Goal: Navigation & Orientation: Understand site structure

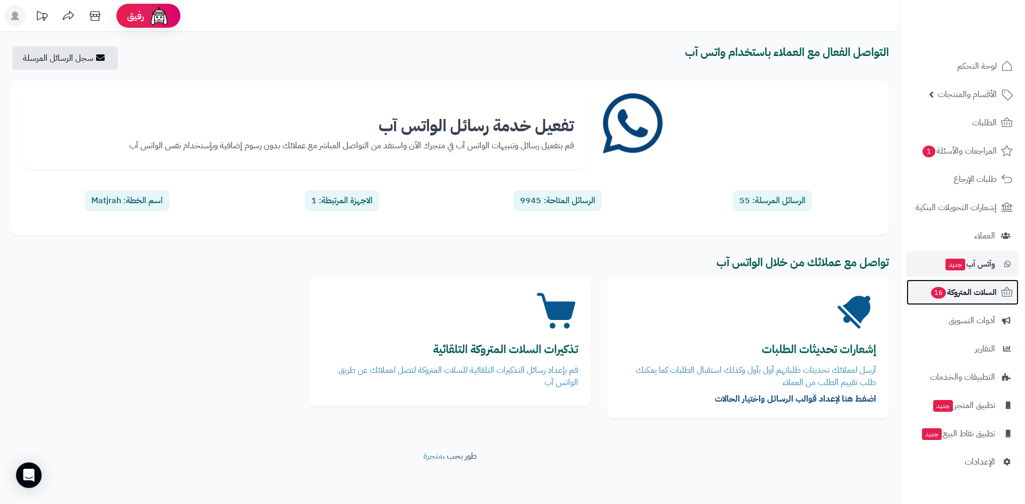
click at [959, 280] on link "السلات المتروكة 16" at bounding box center [962, 293] width 112 height 26
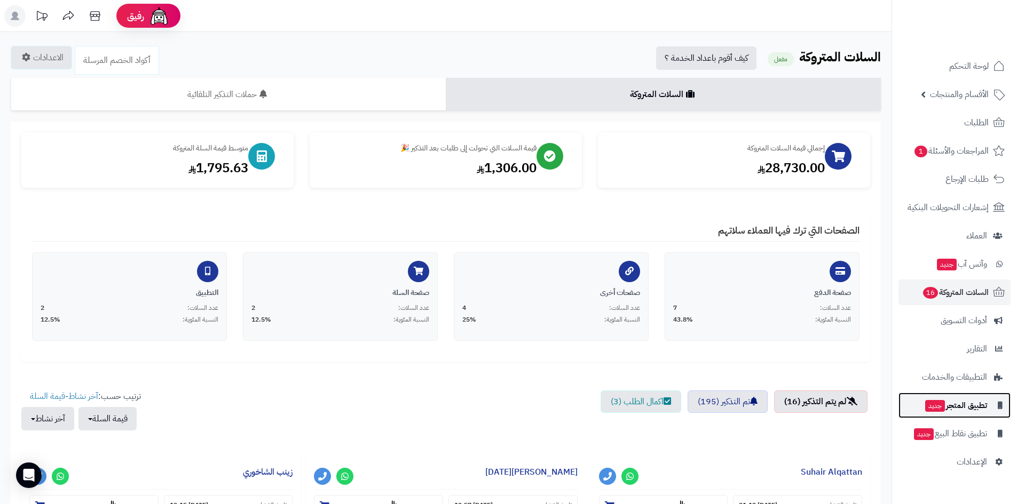
click at [986, 409] on span "تطبيق المتجر جديد" at bounding box center [955, 405] width 63 height 15
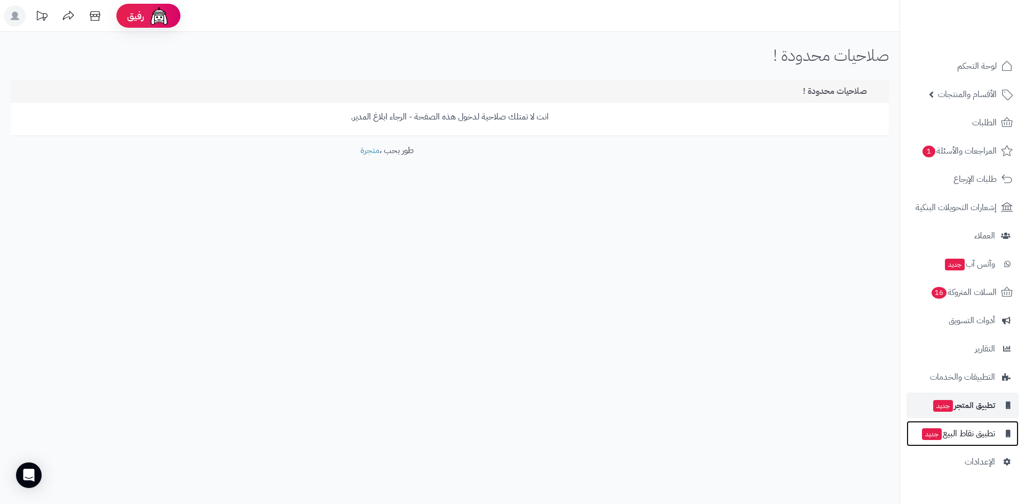
click at [982, 433] on span "تطبيق نقاط البيع جديد" at bounding box center [958, 433] width 74 height 15
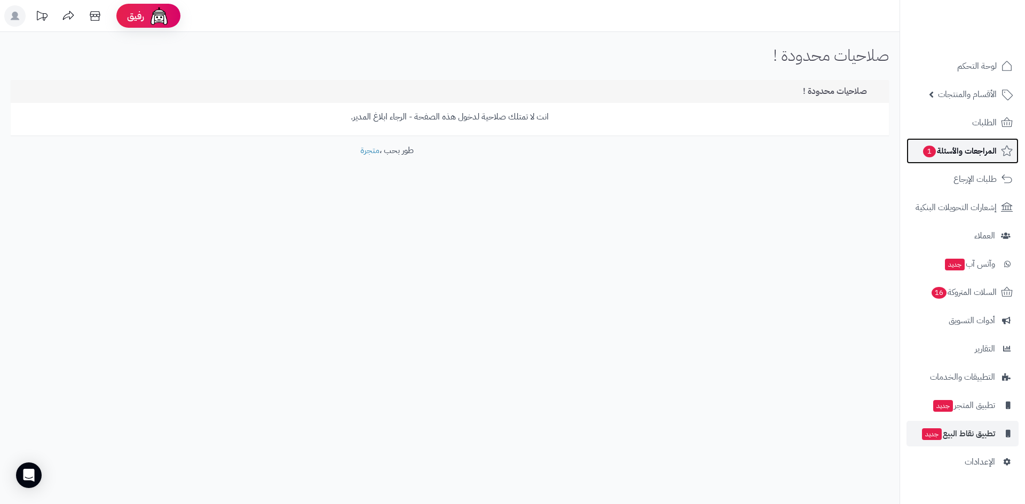
click at [980, 155] on span "المراجعات والأسئلة 1" at bounding box center [959, 151] width 75 height 15
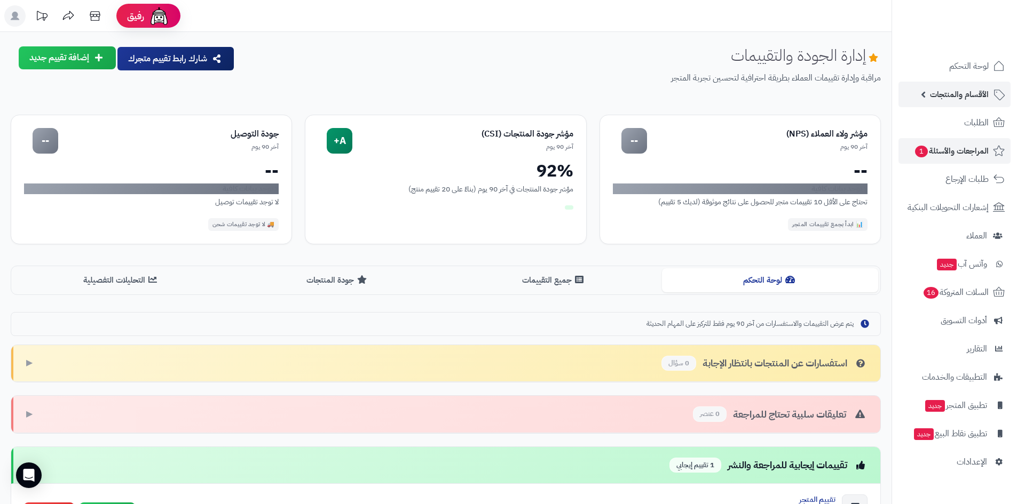
drag, startPoint x: 0, startPoint y: 0, endPoint x: 962, endPoint y: 91, distance: 966.2
click at [962, 91] on span "الأقسام والمنتجات" at bounding box center [959, 94] width 59 height 15
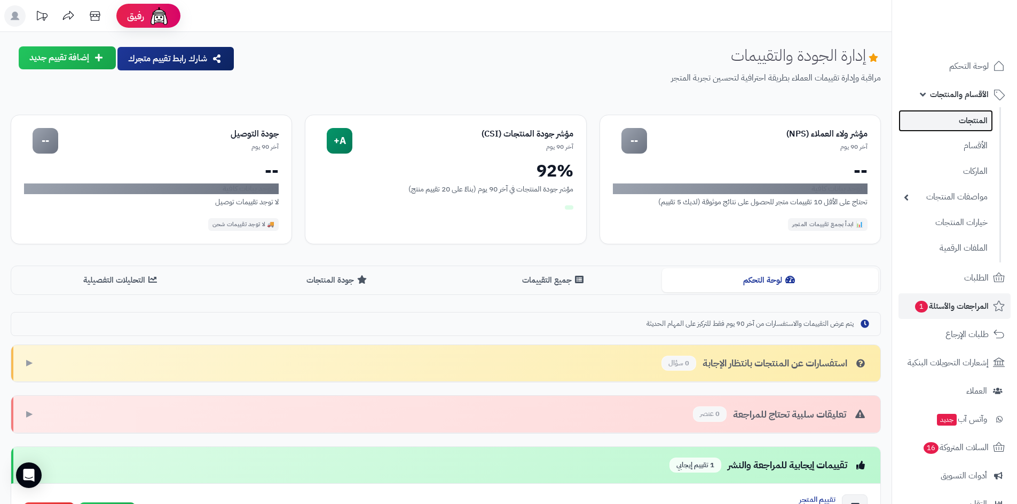
click at [968, 128] on link "المنتجات" at bounding box center [945, 121] width 94 height 22
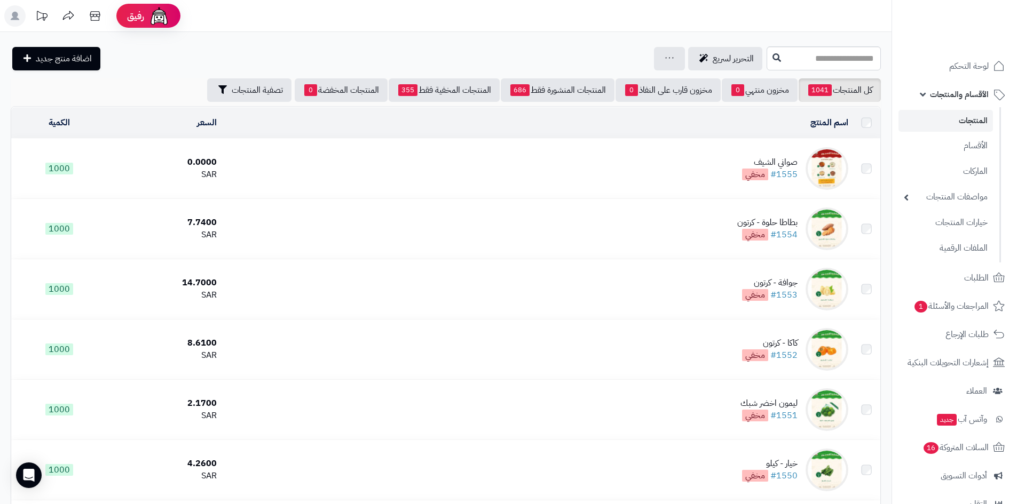
click at [962, 66] on span "لوحة التحكم" at bounding box center [969, 66] width 40 height 15
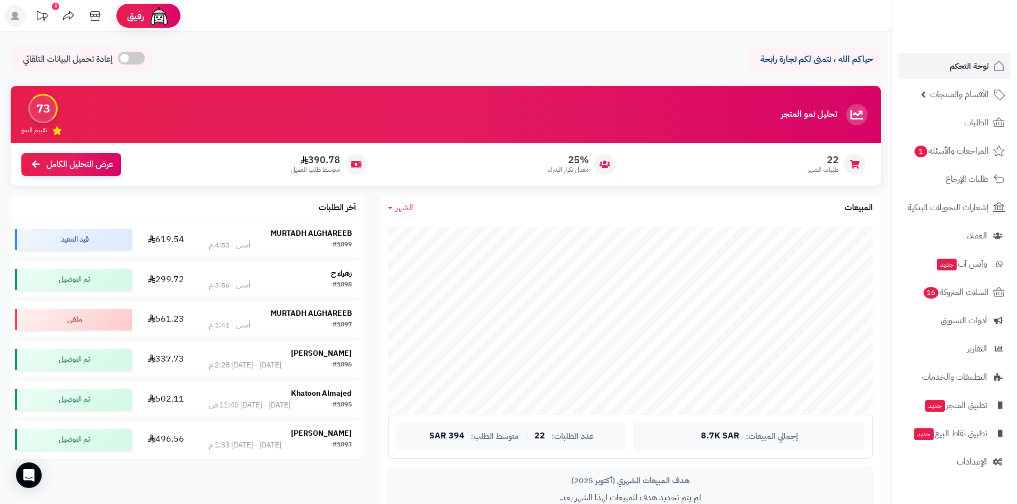
click at [792, 490] on div "هدف المبيعات الشهري ([DATE]) لم يتم تحديد هدف للمبيعات لهذا الشهر بعد. تحديد ال…" at bounding box center [630, 504] width 485 height 74
